Goal: Information Seeking & Learning: Understand process/instructions

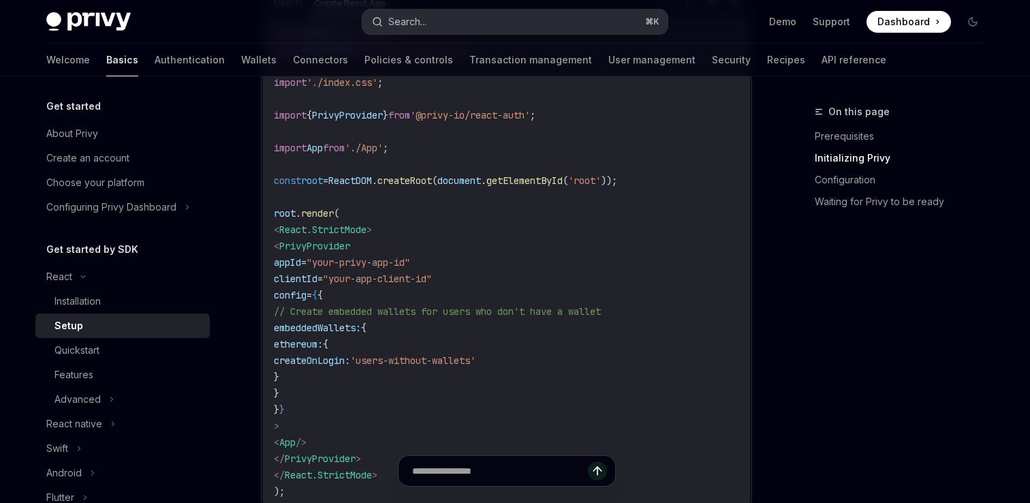
click at [426, 23] on div "Search..." at bounding box center [407, 22] width 38 height 16
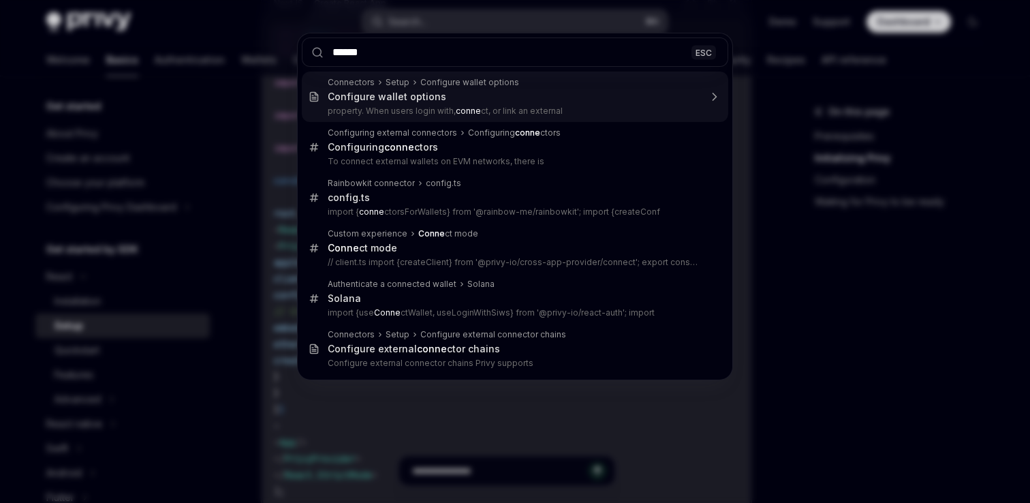
type input "*******"
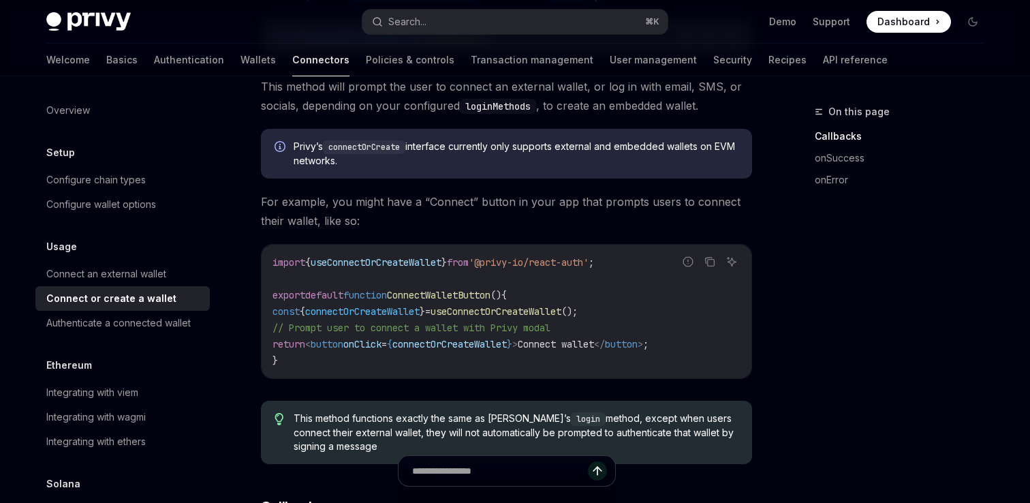
scroll to position [326, 0]
click at [152, 319] on div "Authenticate a connected wallet" at bounding box center [118, 323] width 144 height 16
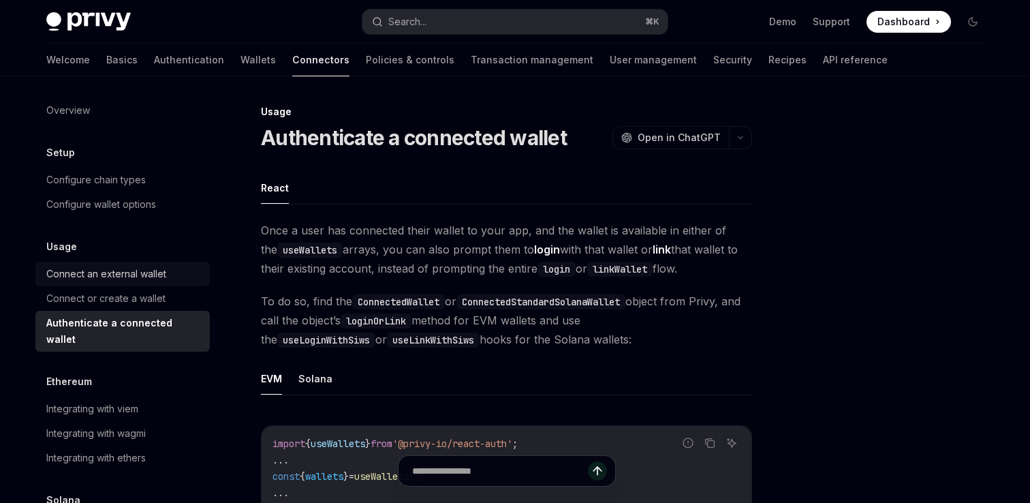
click at [112, 281] on div "Connect an external wallet" at bounding box center [106, 274] width 120 height 16
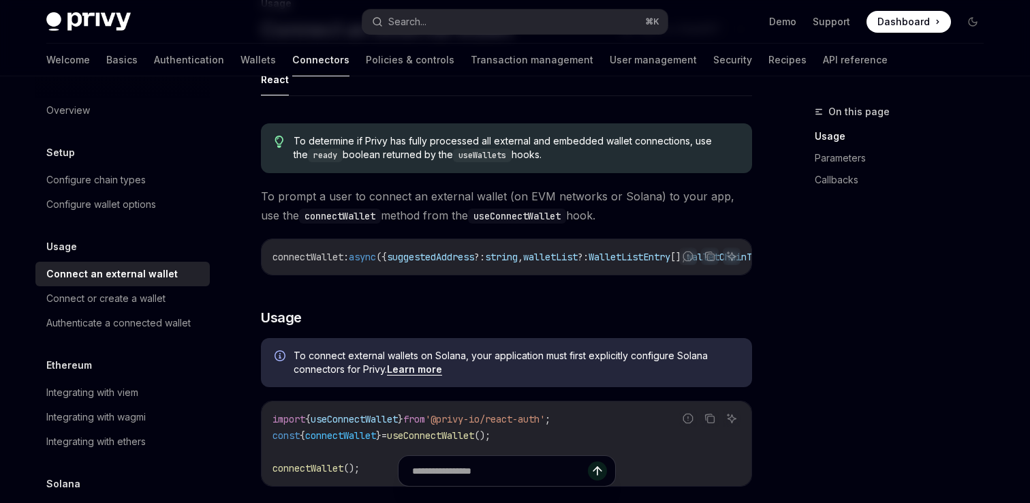
scroll to position [112, 0]
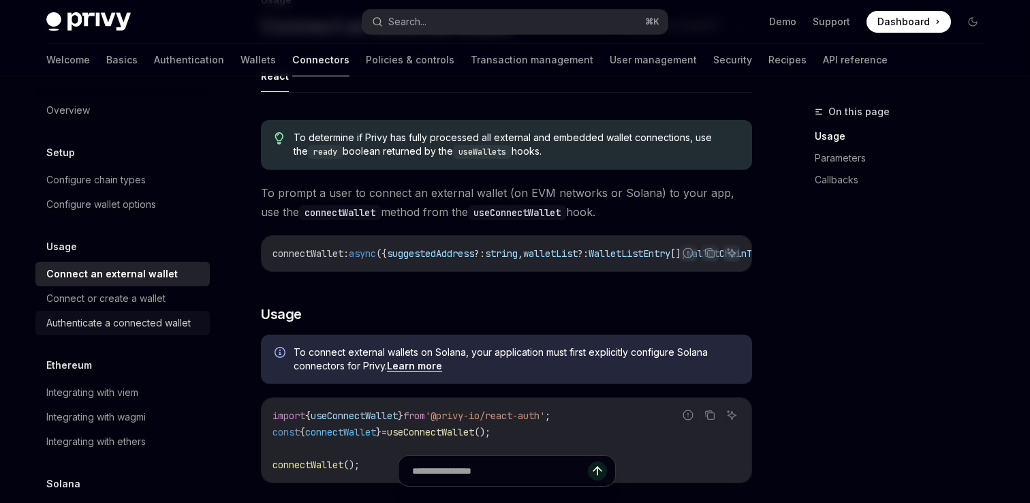
click at [120, 318] on div "Authenticate a connected wallet" at bounding box center [118, 323] width 144 height 16
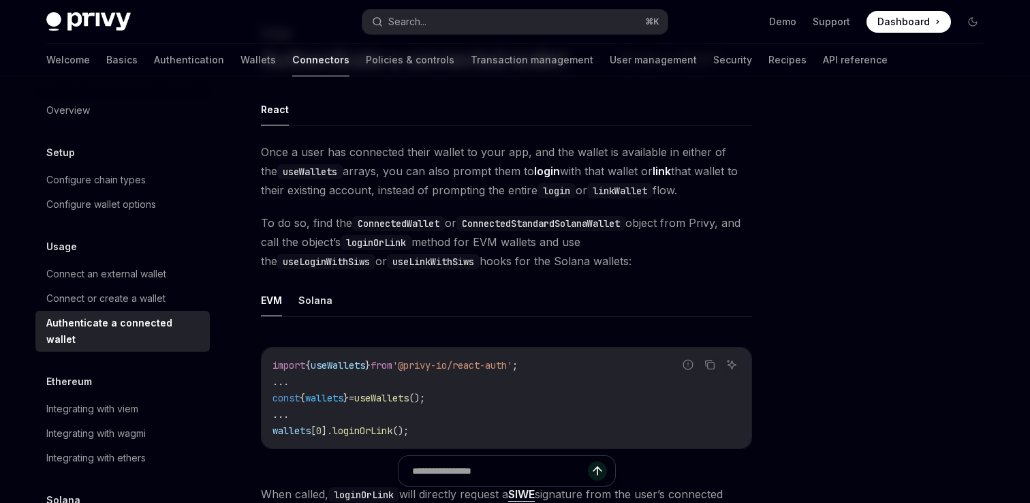
scroll to position [93, 0]
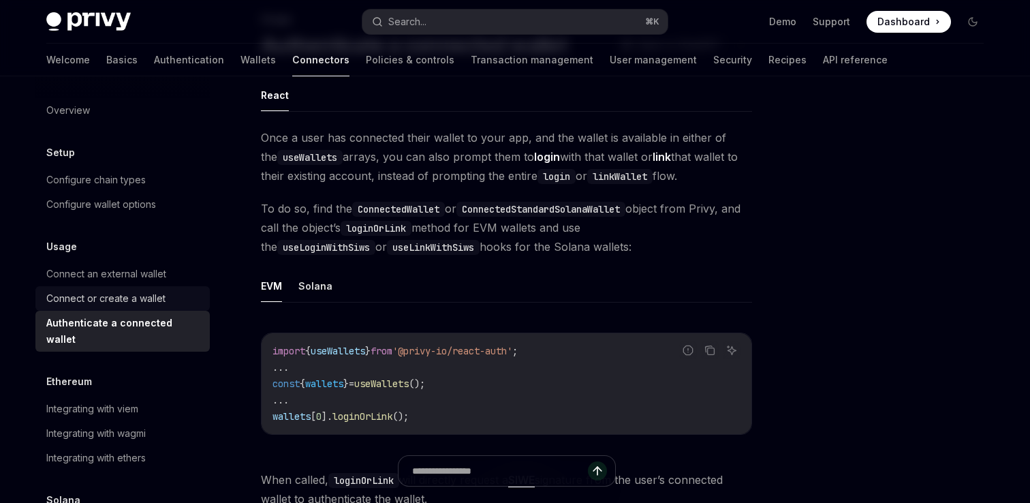
click at [140, 301] on div "Connect or create a wallet" at bounding box center [105, 298] width 119 height 16
type textarea "*"
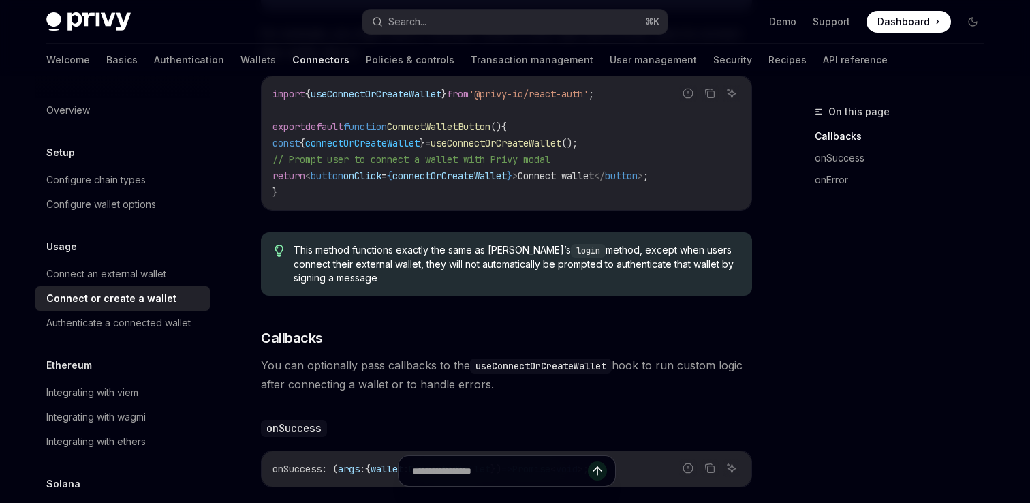
scroll to position [428, 0]
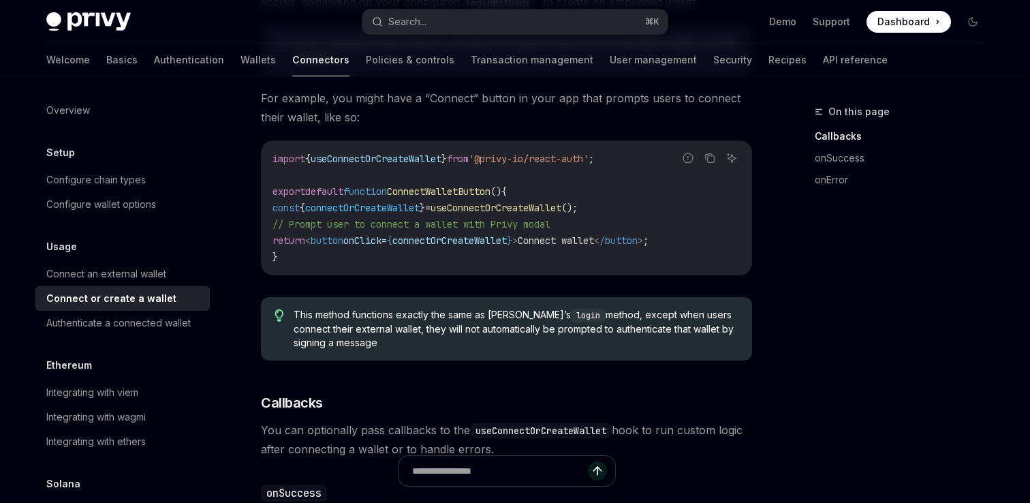
click at [421, 157] on span "useConnectOrCreateWallet" at bounding box center [376, 159] width 131 height 12
copy span "useConnectOrCreateWallet"
click at [413, 298] on div "This method functions exactly the same as [PERSON_NAME]’s login method, except …" at bounding box center [506, 328] width 491 height 63
